Goal: Task Accomplishment & Management: Manage account settings

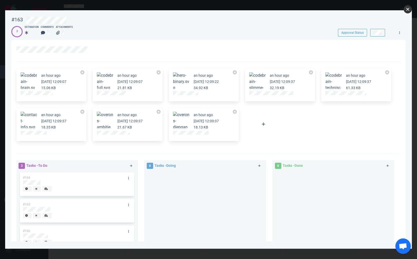
click at [407, 10] on button "close" at bounding box center [408, 9] width 8 height 8
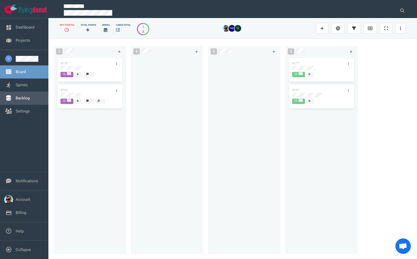
click at [19, 98] on link "Backlog" at bounding box center [23, 98] width 14 height 5
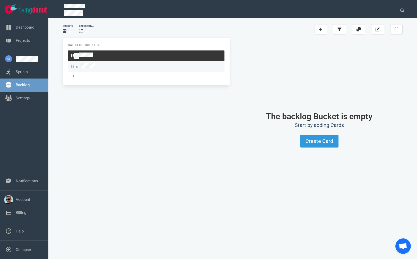
click at [87, 67] on span "4" at bounding box center [83, 66] width 24 height 7
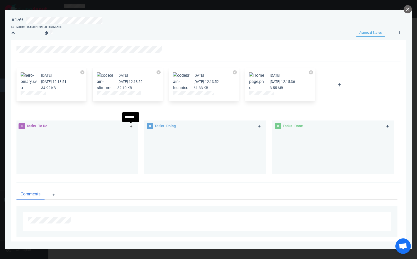
click at [130, 127] on icon at bounding box center [131, 126] width 3 height 3
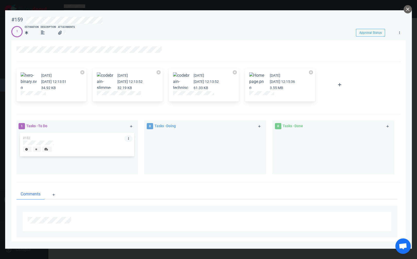
click at [126, 138] on link at bounding box center [128, 138] width 8 height 6
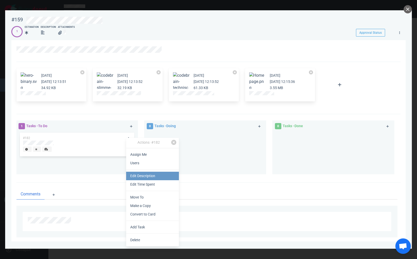
click at [144, 179] on link "Edit Description" at bounding box center [152, 176] width 53 height 8
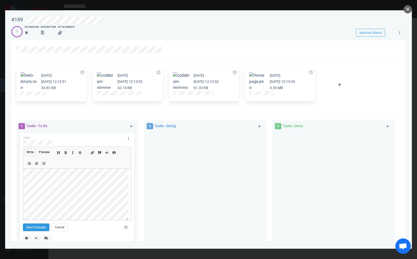
scroll to position [15, 0]
click at [37, 227] on button "Save Changes" at bounding box center [36, 228] width 27 height 8
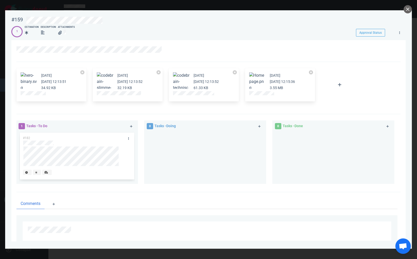
click at [74, 231] on div at bounding box center [206, 230] width 356 height 6
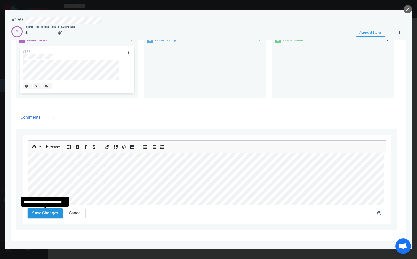
click at [48, 213] on button "Save Changes" at bounding box center [45, 213] width 35 height 10
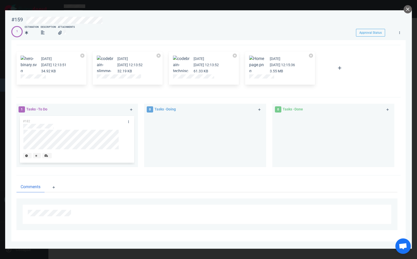
scroll to position [75, 0]
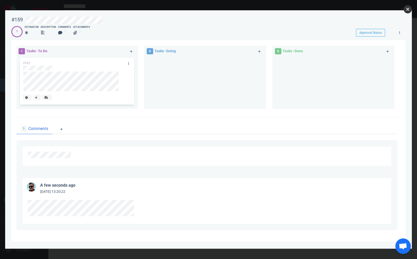
click at [406, 8] on button "close" at bounding box center [408, 9] width 8 height 8
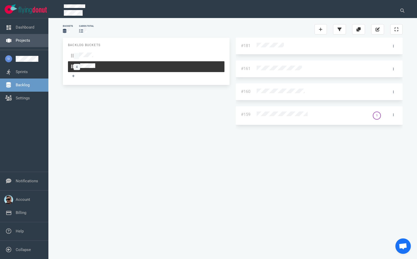
click at [23, 38] on link "Projects" at bounding box center [23, 40] width 14 height 5
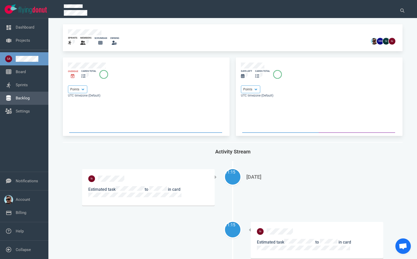
click at [25, 98] on link "Backlog" at bounding box center [23, 98] width 14 height 5
